Goal: Check status: Check status

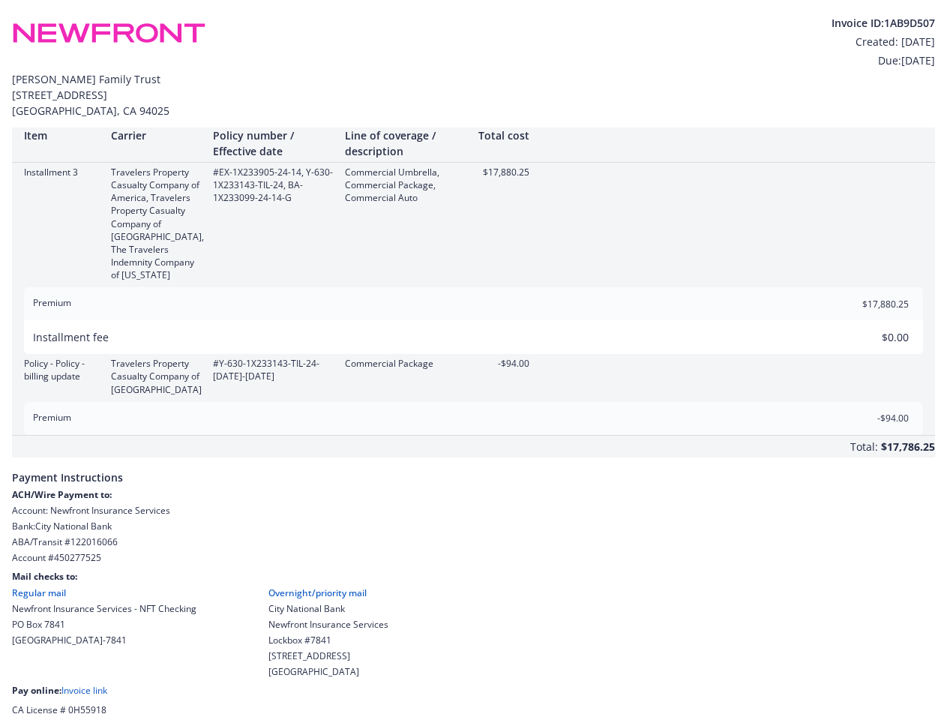
click at [473, 360] on div "Policy - Policy - billing update Travelers Property Casualty Company of America…" at bounding box center [473, 376] width 923 height 38
